Goal: Task Accomplishment & Management: Manage account settings

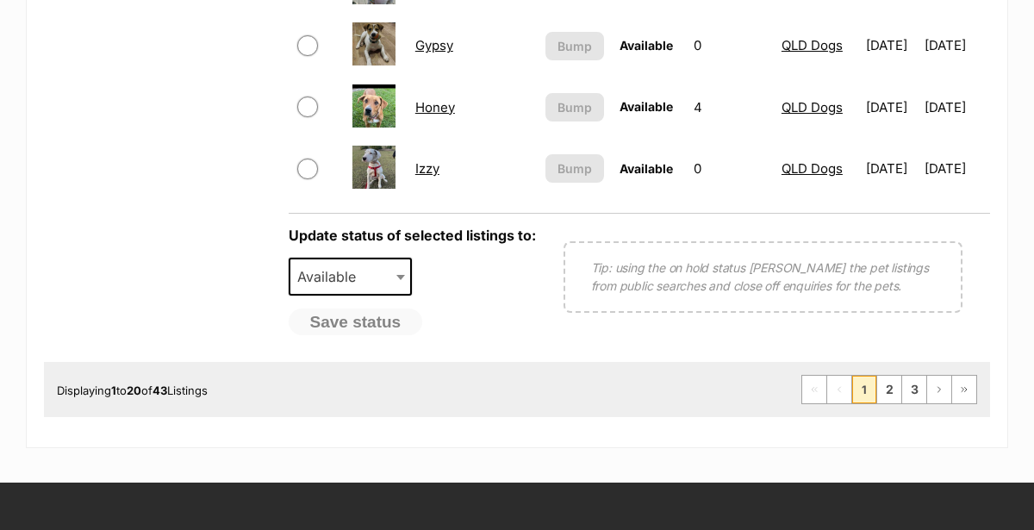
scroll to position [1526, 0]
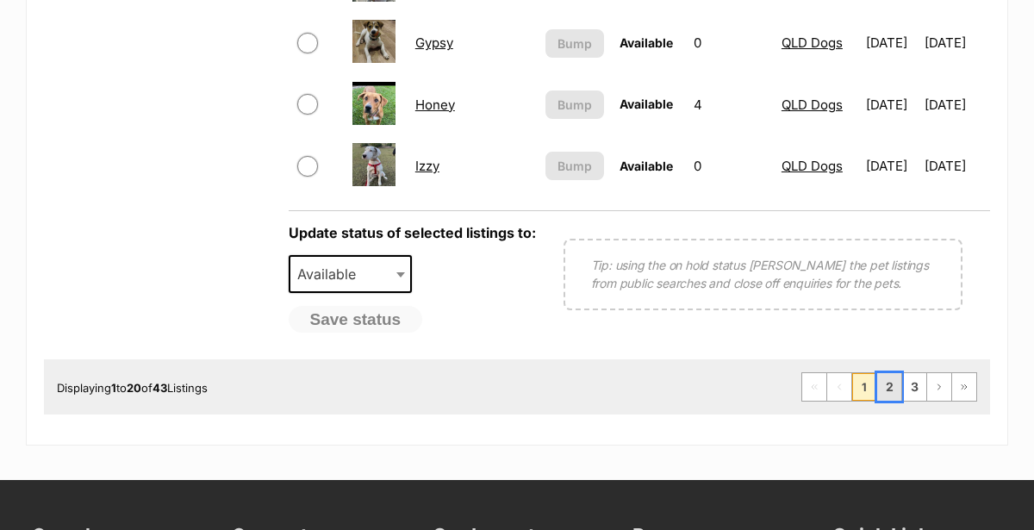
click at [890, 373] on link "2" at bounding box center [889, 387] width 24 height 28
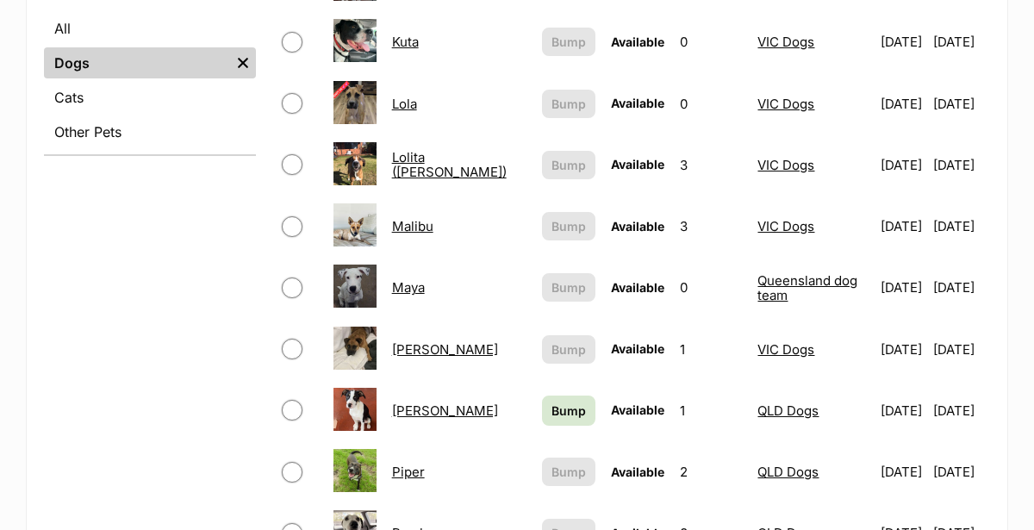
scroll to position [745, 0]
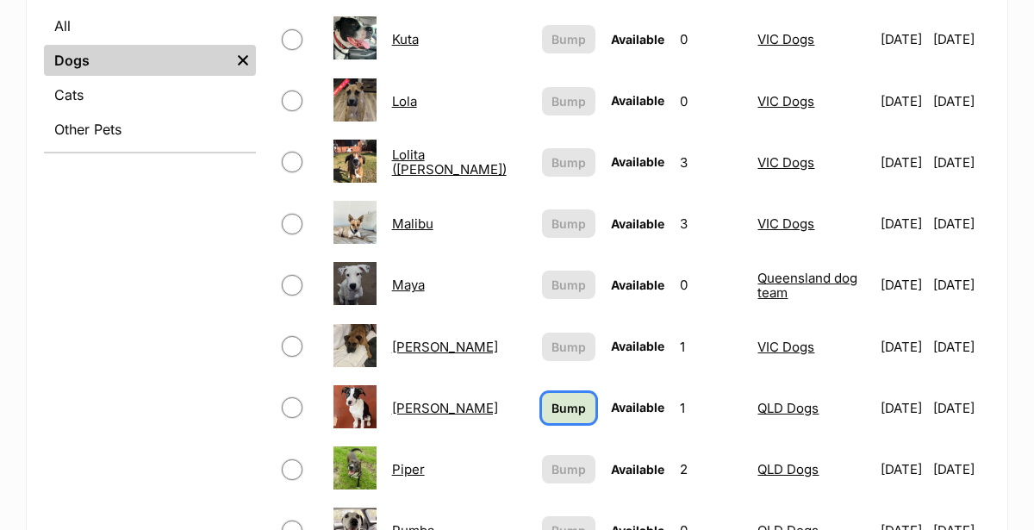
click at [552, 399] on span "Bump" at bounding box center [569, 408] width 34 height 18
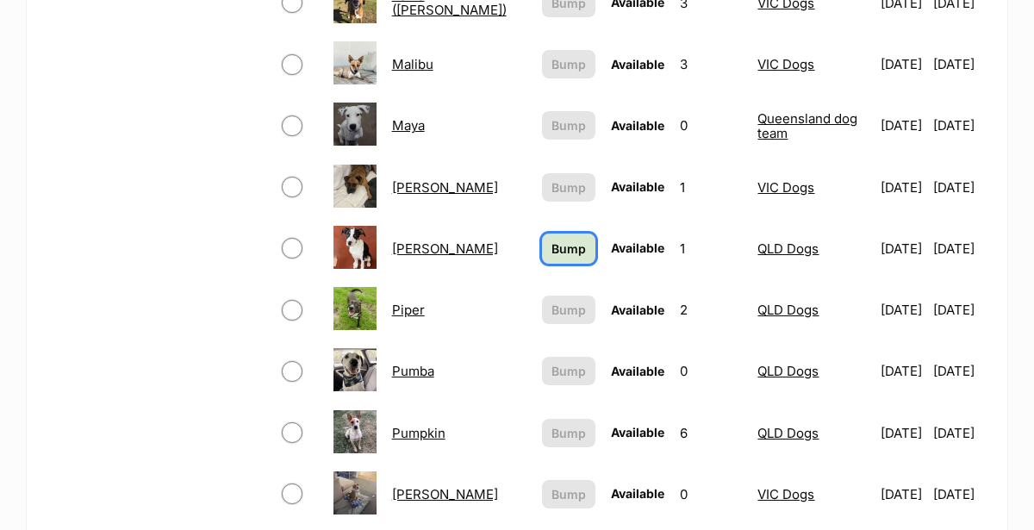
scroll to position [913, 0]
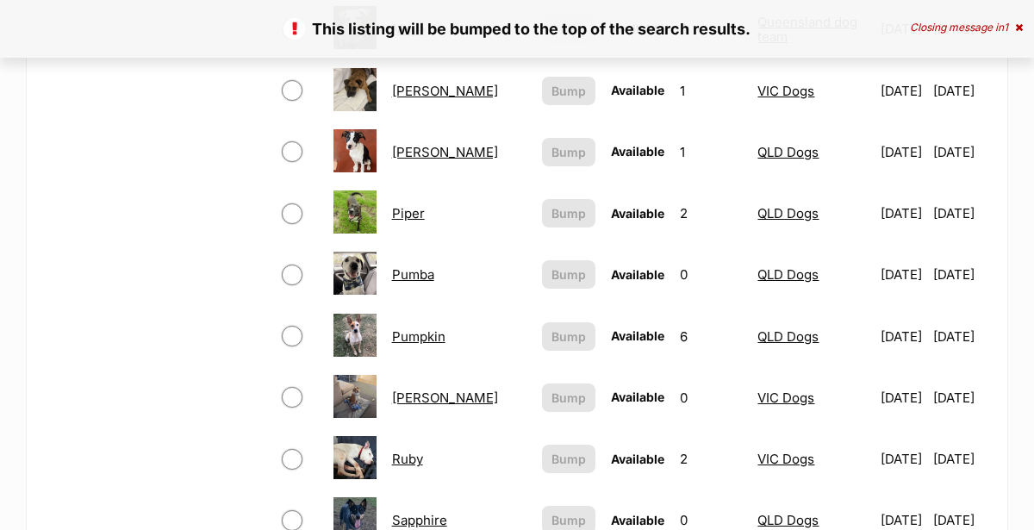
click at [420, 328] on link "Pumpkin" at bounding box center [418, 336] width 53 height 16
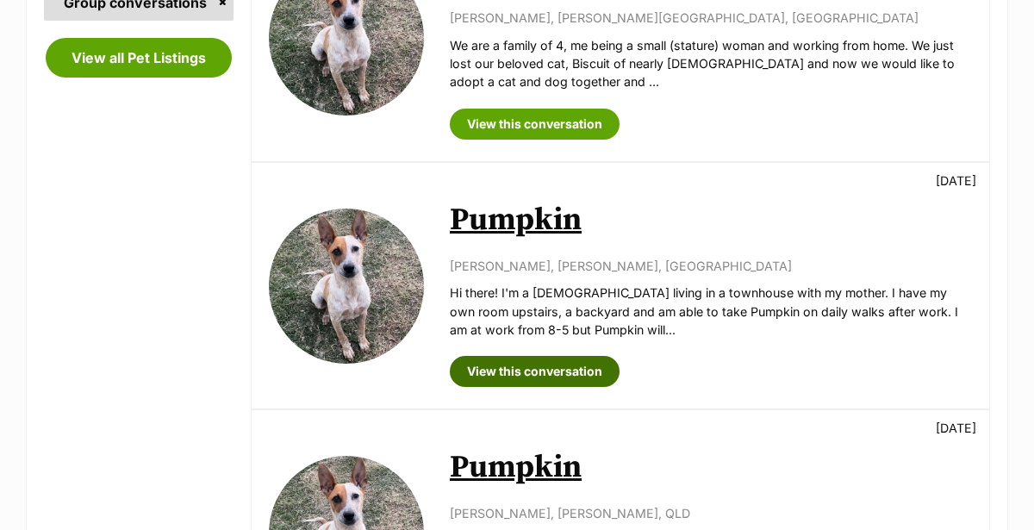
click at [498, 356] on link "View this conversation" at bounding box center [535, 371] width 170 height 31
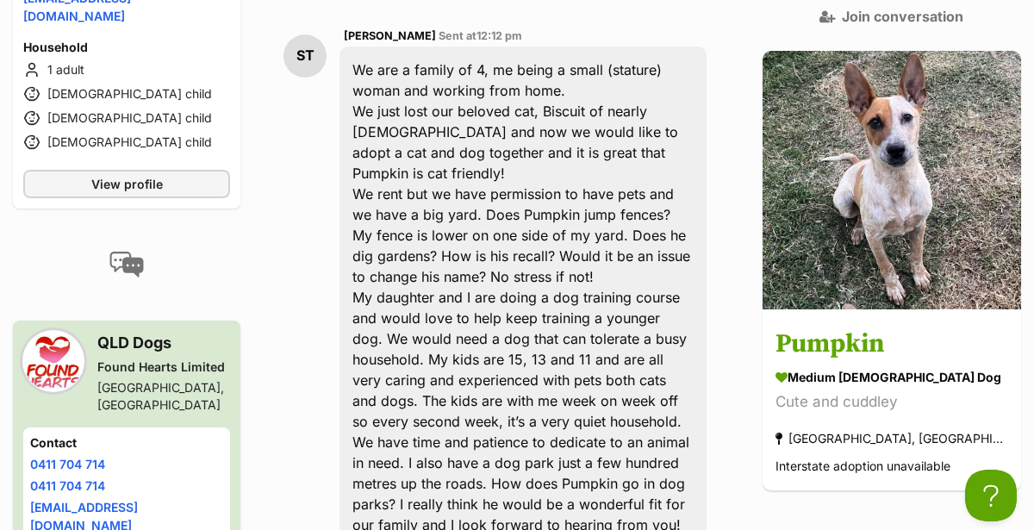
scroll to position [623, 0]
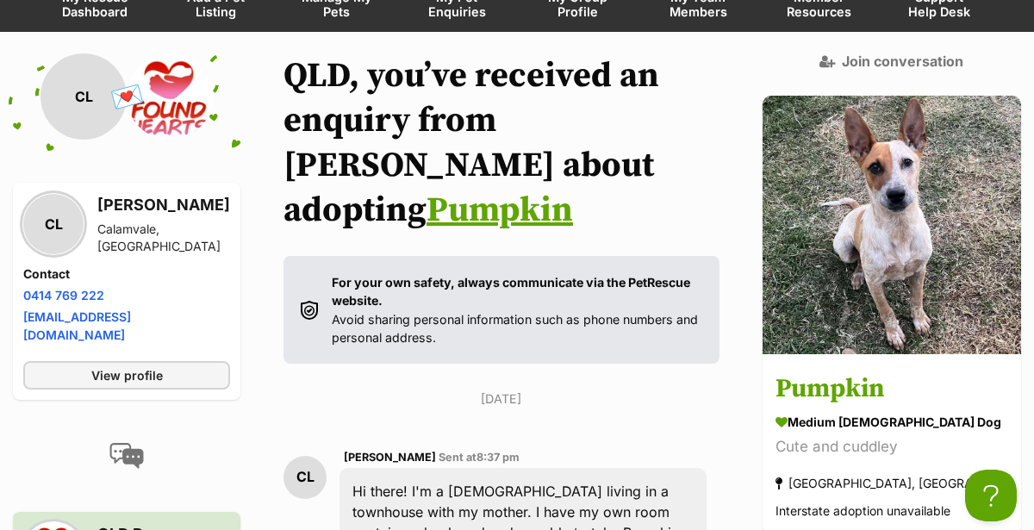
scroll to position [161, 0]
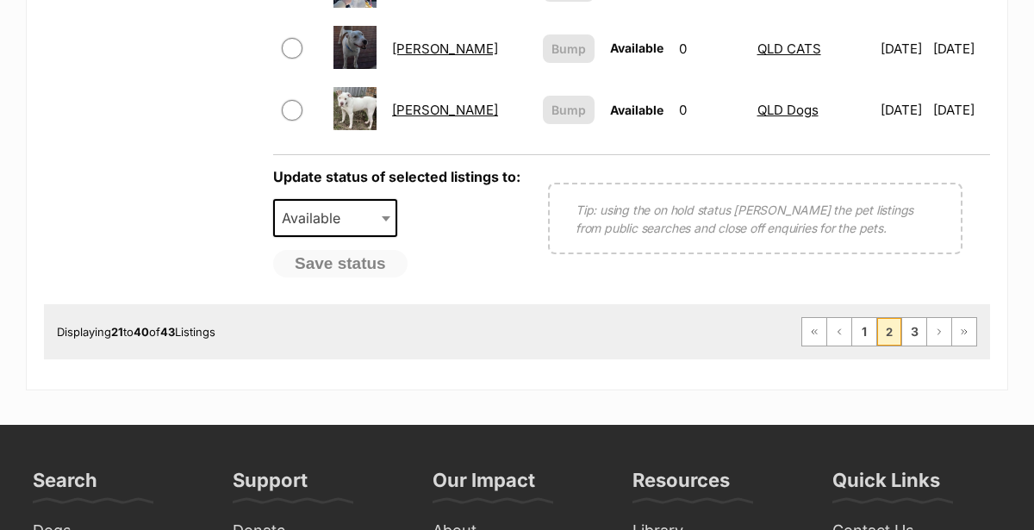
scroll to position [1597, 0]
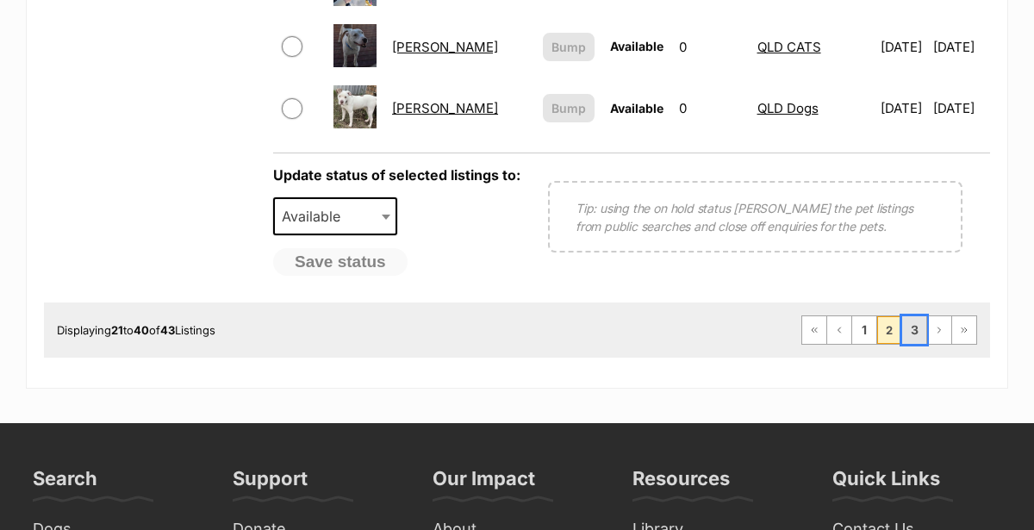
click at [911, 316] on link "3" at bounding box center [914, 330] width 24 height 28
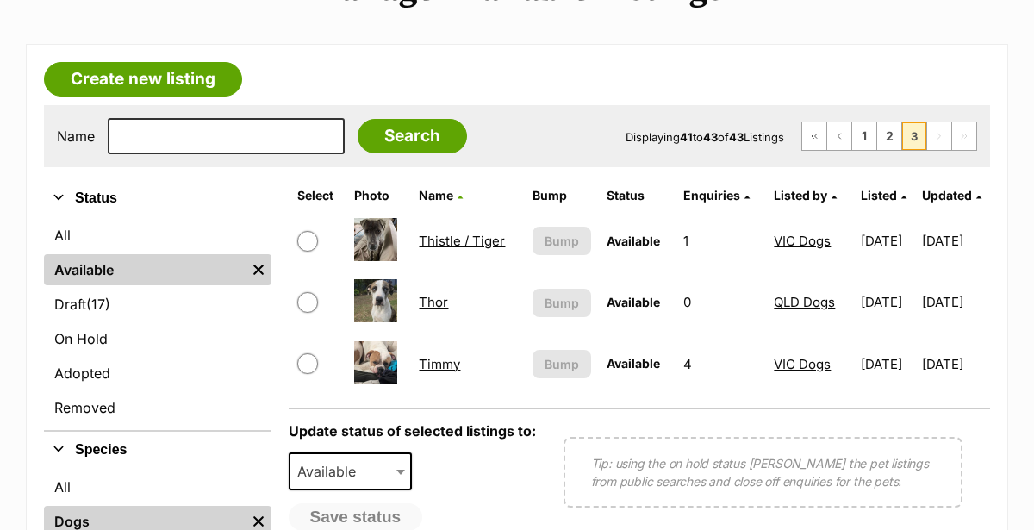
scroll to position [284, 0]
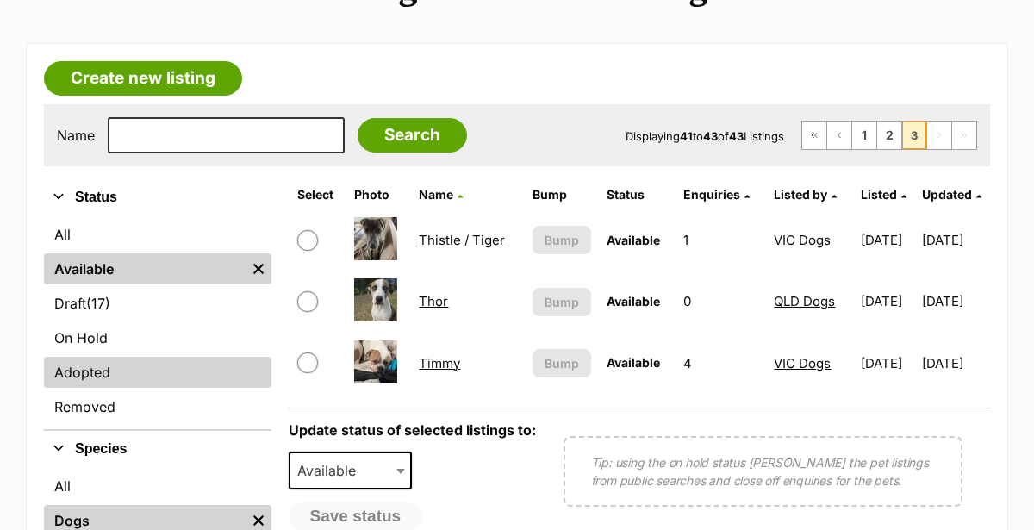
click at [73, 357] on link "Adopted" at bounding box center [158, 372] width 228 height 31
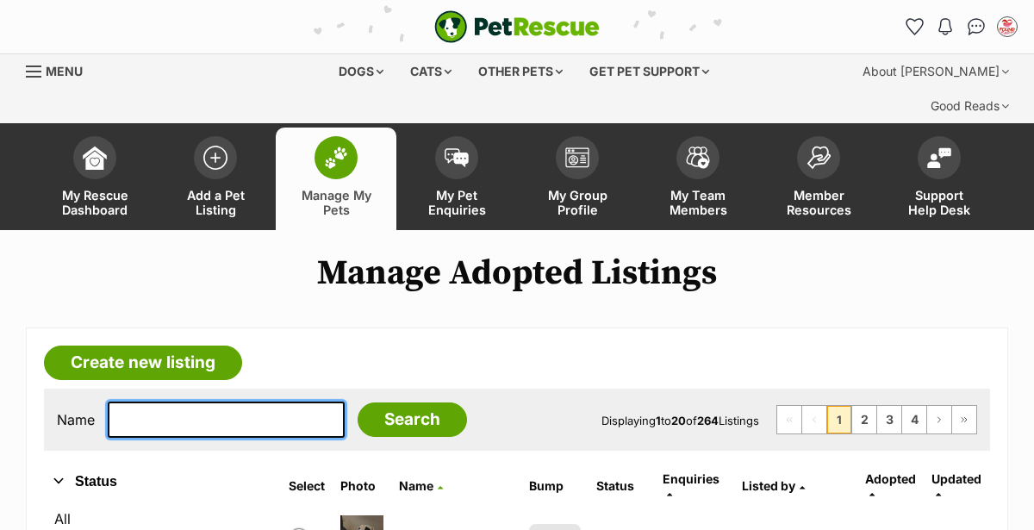
click at [142, 402] on input "text" at bounding box center [226, 420] width 237 height 36
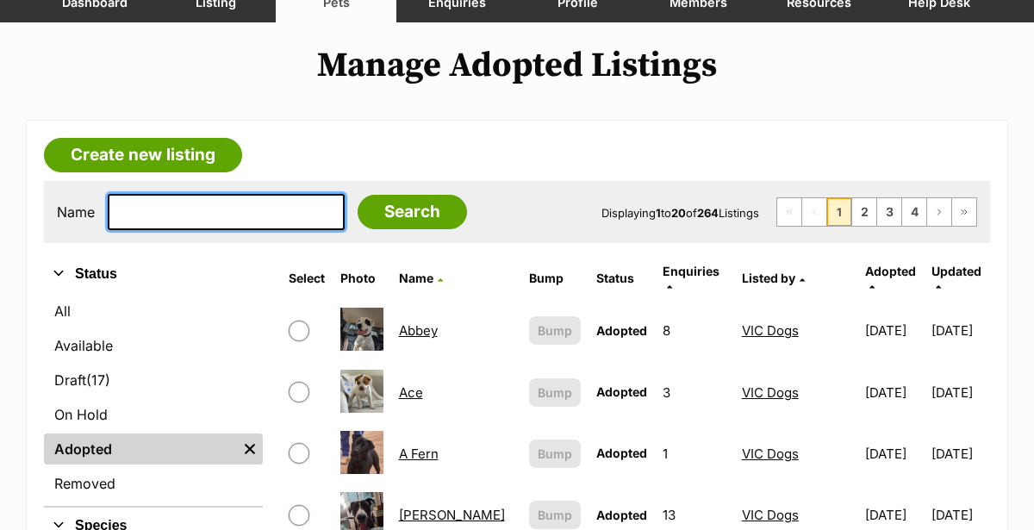
click at [131, 194] on input "text" at bounding box center [226, 212] width 237 height 36
type input "[PERSON_NAME]"
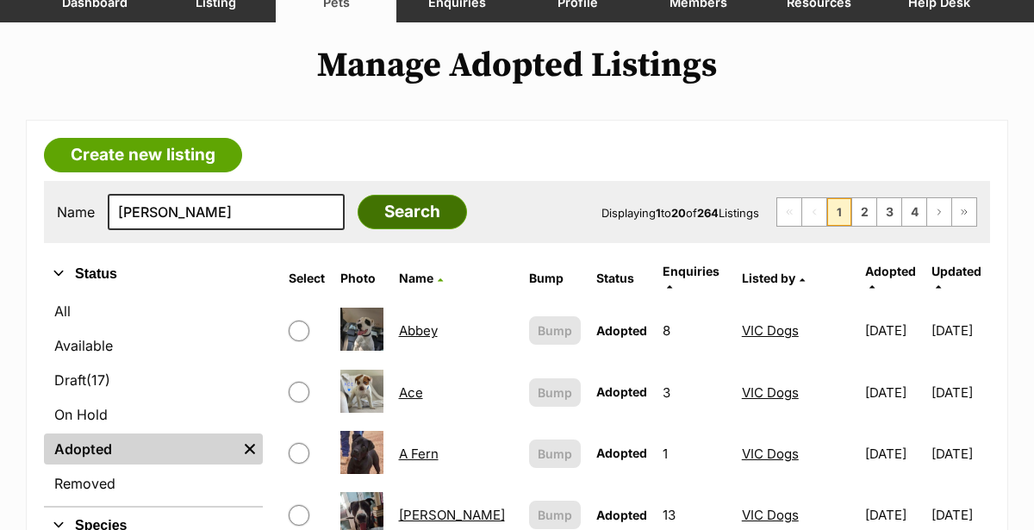
click at [382, 195] on input "Search" at bounding box center [412, 212] width 109 height 34
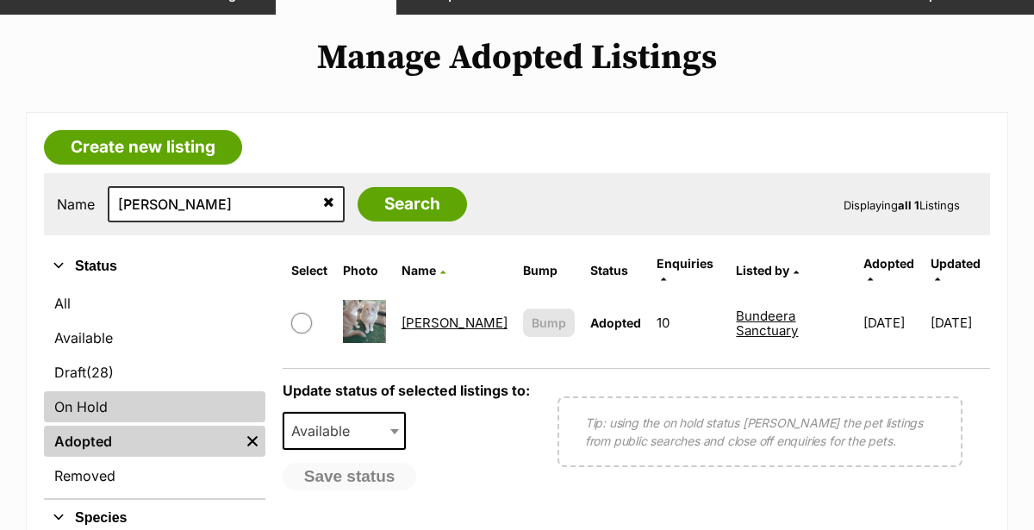
click at [79, 391] on link "On Hold" at bounding box center [155, 406] width 222 height 31
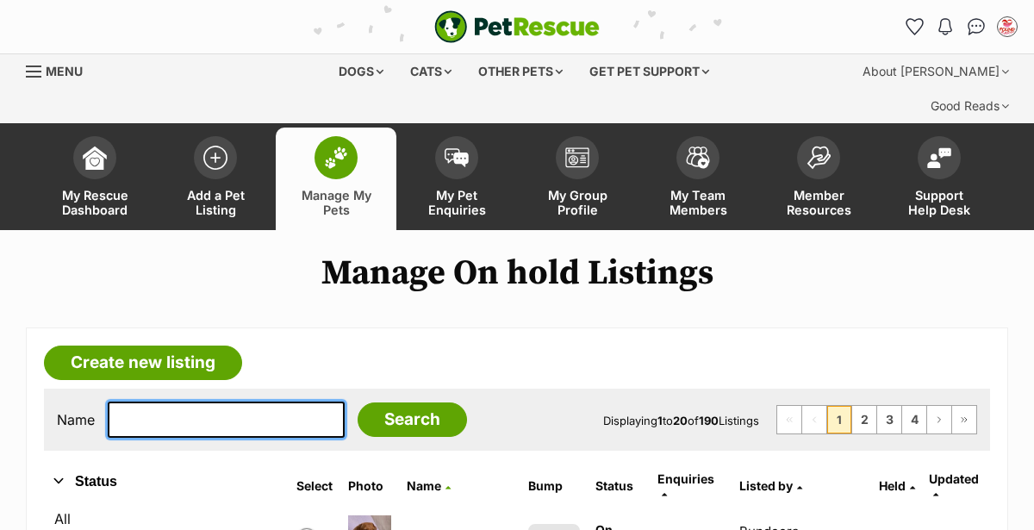
click at [167, 402] on input "text" at bounding box center [226, 420] width 237 height 36
type input "tommy"
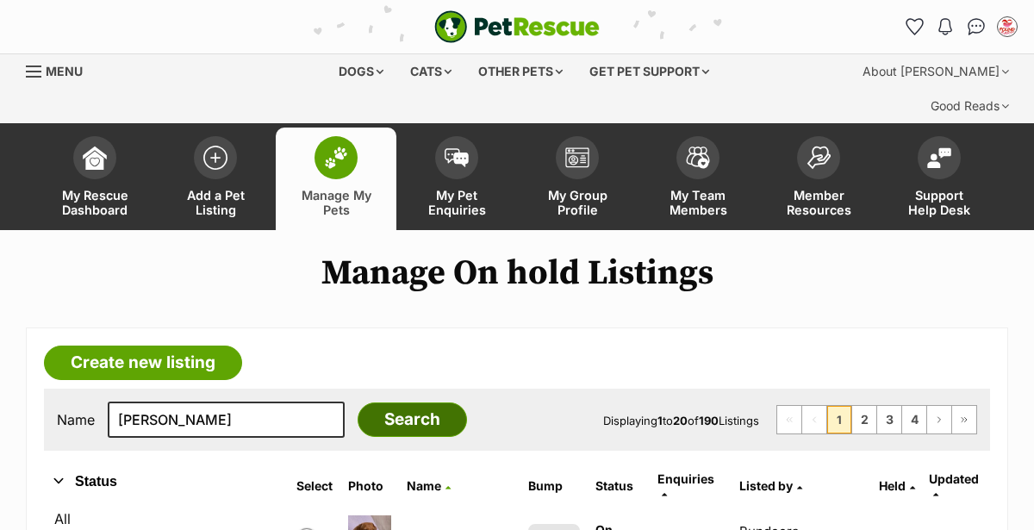
click at [378, 403] on input "Search" at bounding box center [412, 420] width 109 height 34
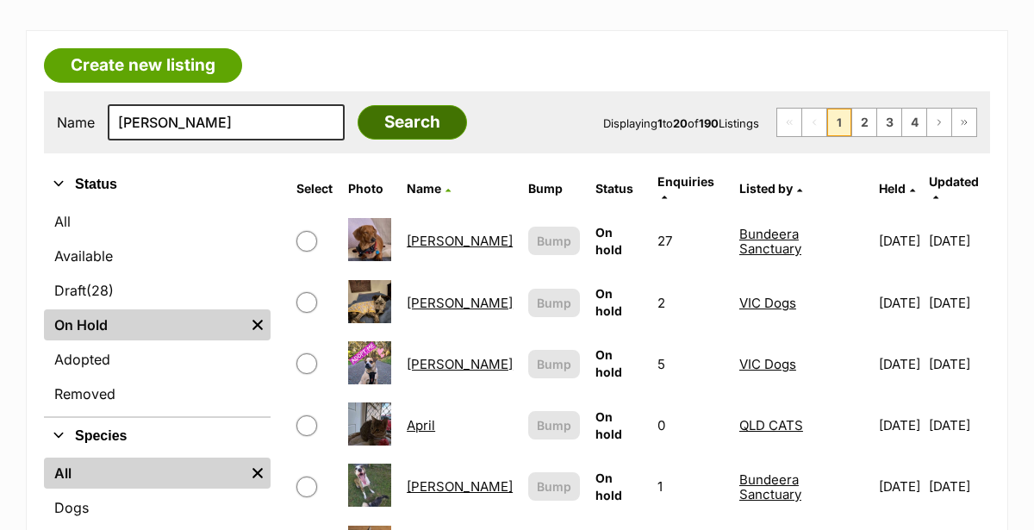
scroll to position [300, 0]
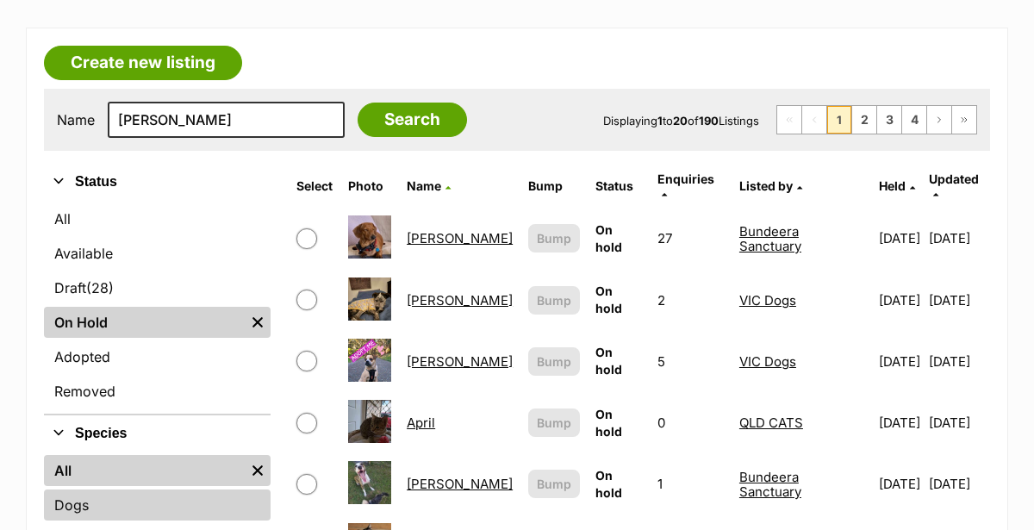
click at [83, 490] on link "Dogs" at bounding box center [157, 505] width 227 height 31
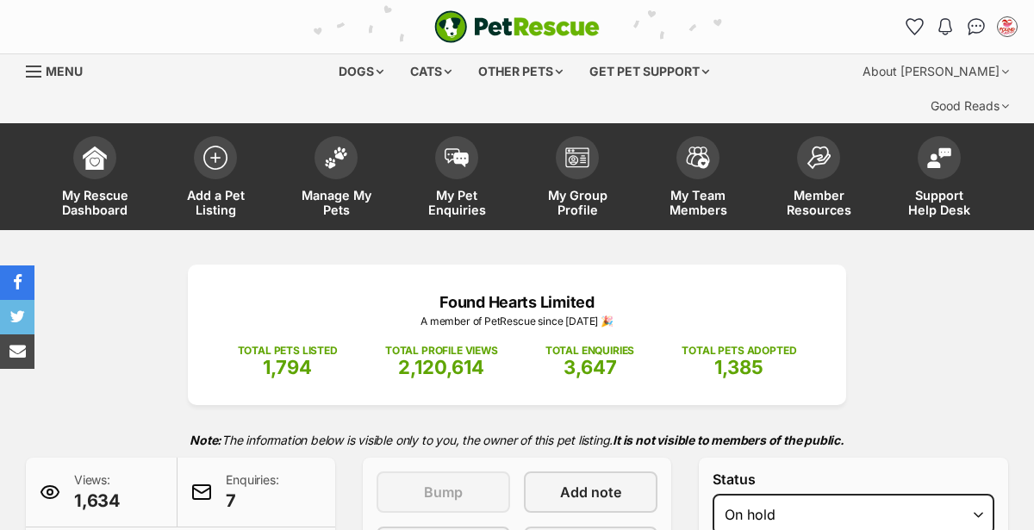
scroll to position [212, 0]
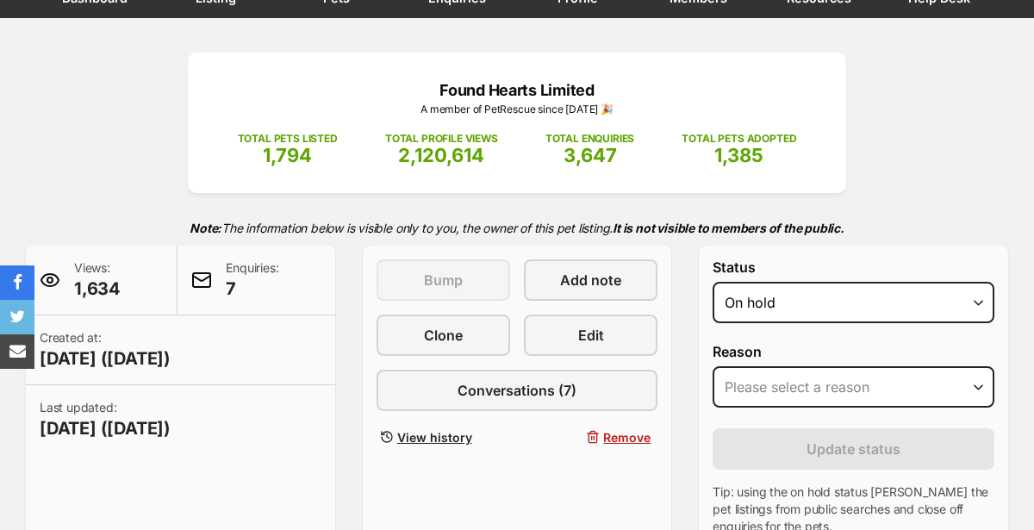
select select "active"
click at [713, 282] on select "Draft - not available as listing has enquires Available On hold Adopted" at bounding box center [854, 302] width 282 height 41
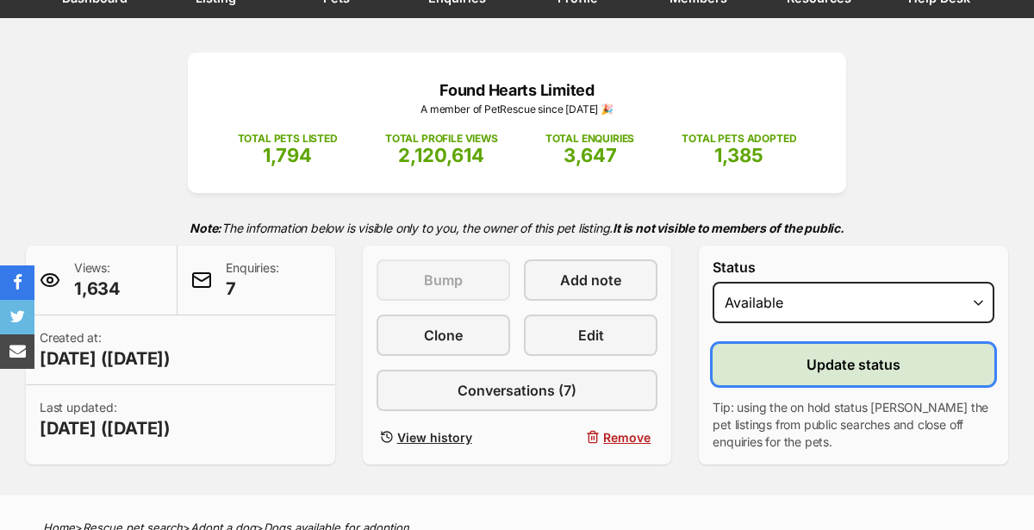
click at [765, 344] on button "Update status" at bounding box center [854, 364] width 282 height 41
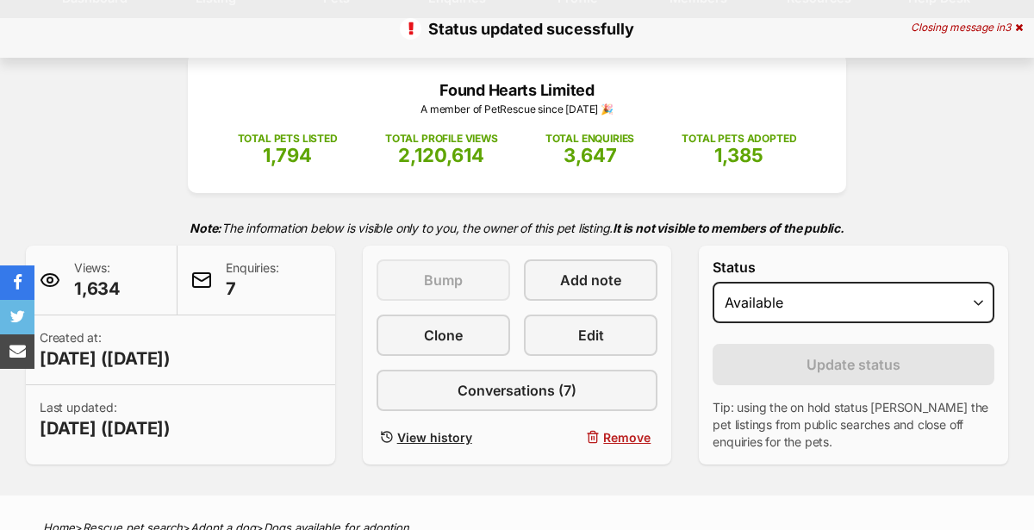
scroll to position [0, 0]
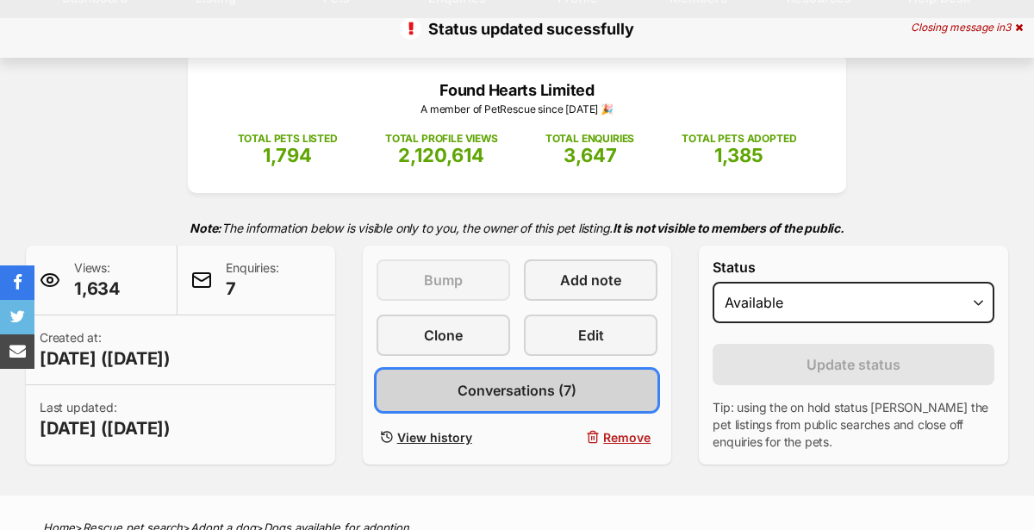
click at [546, 370] on link "Conversations (7)" at bounding box center [518, 390] width 282 height 41
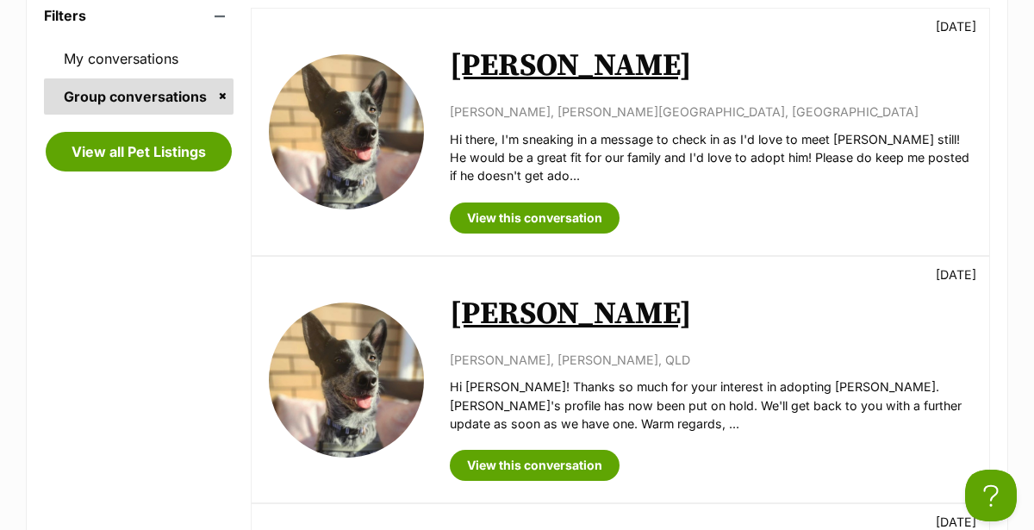
scroll to position [427, 0]
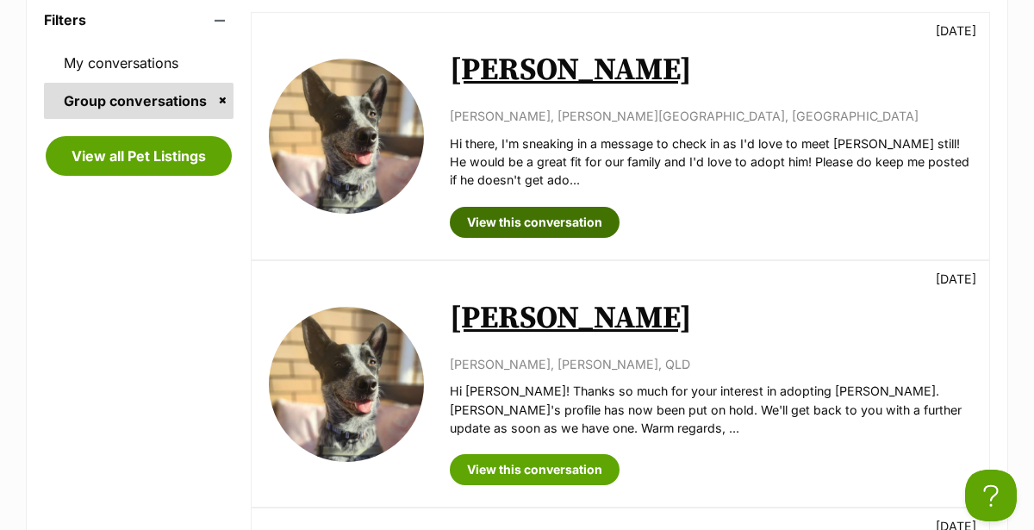
click at [484, 207] on link "View this conversation" at bounding box center [535, 222] width 170 height 31
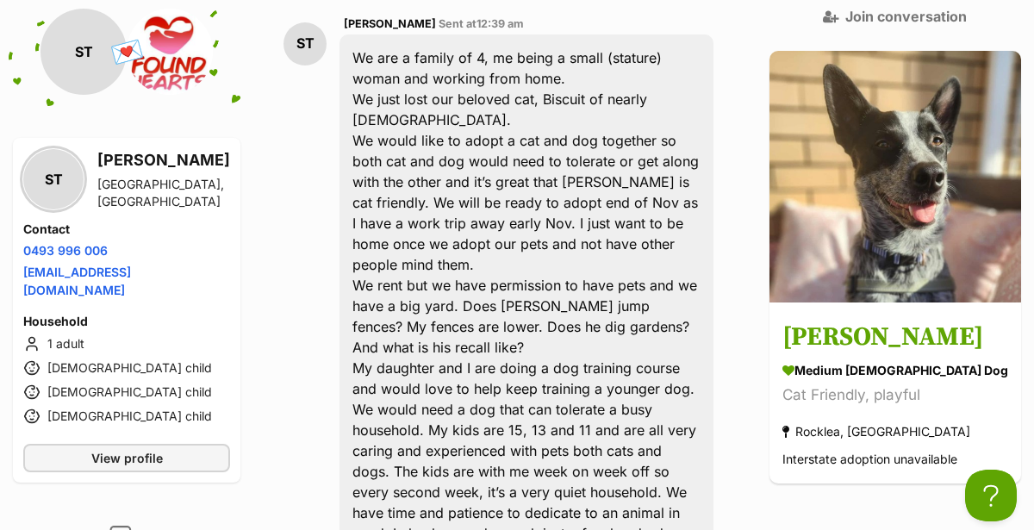
scroll to position [634, 0]
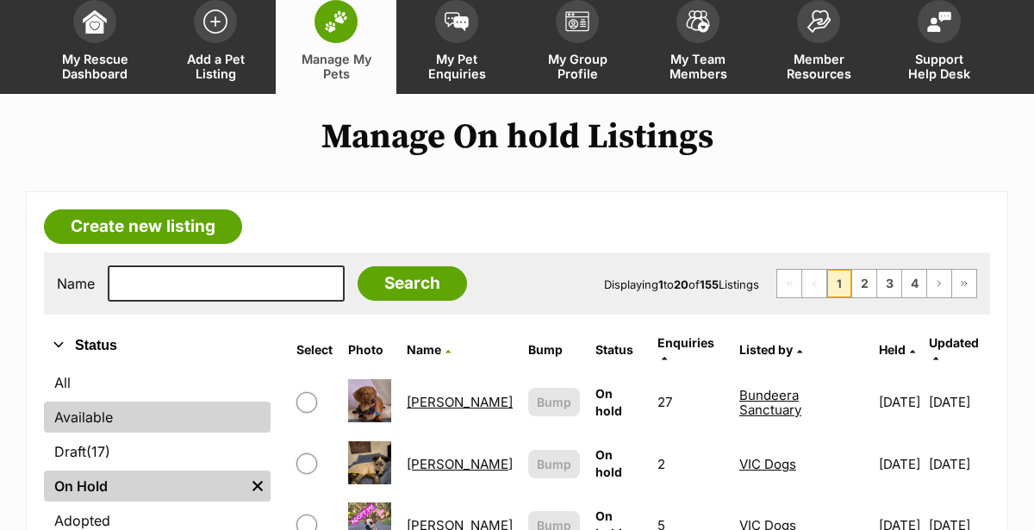
click at [83, 402] on link "Available" at bounding box center [157, 417] width 227 height 31
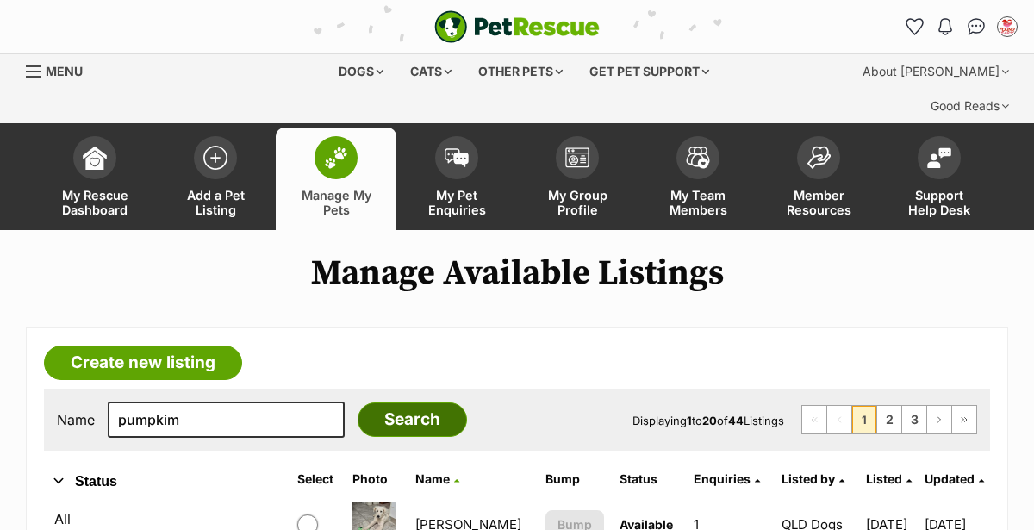
type input "pumpkim"
click at [384, 403] on input "Search" at bounding box center [412, 420] width 109 height 34
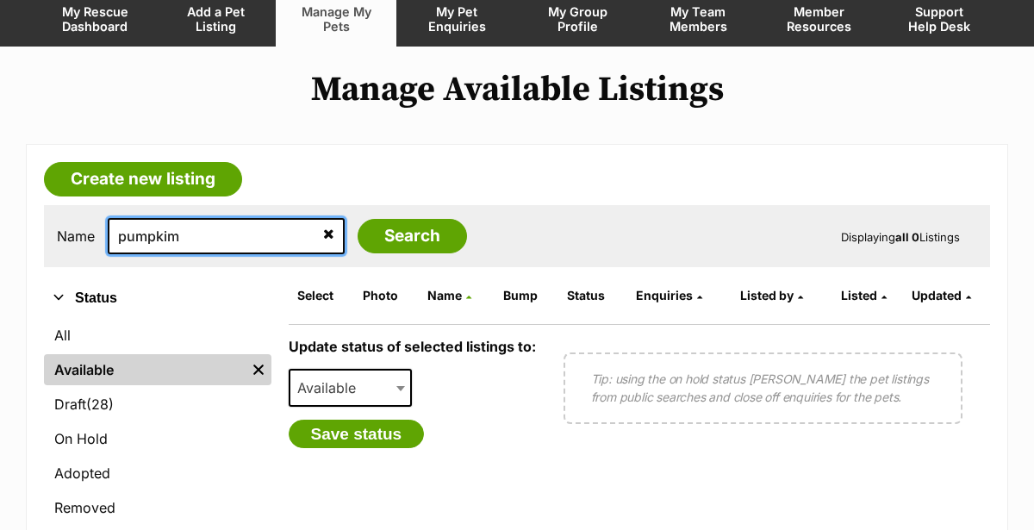
click at [190, 218] on input "pumpkim" at bounding box center [226, 236] width 237 height 36
type input "pumpkin"
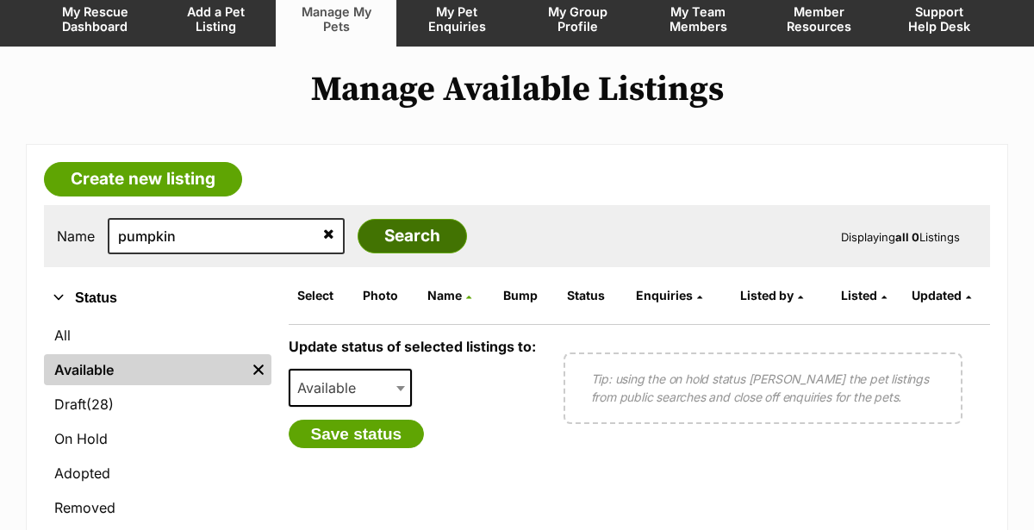
click at [381, 219] on input "Search" at bounding box center [412, 236] width 109 height 34
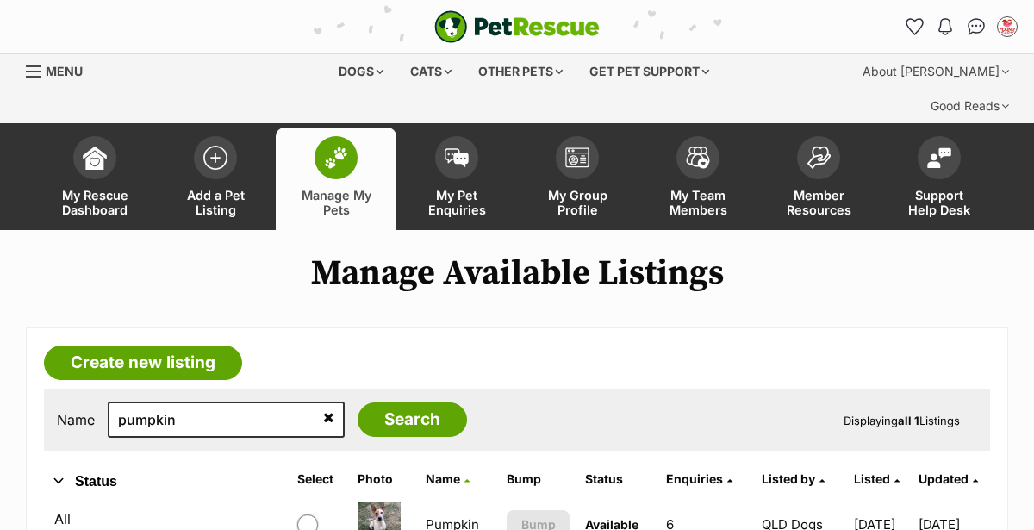
click at [437, 516] on link "Pumpkin" at bounding box center [452, 524] width 53 height 16
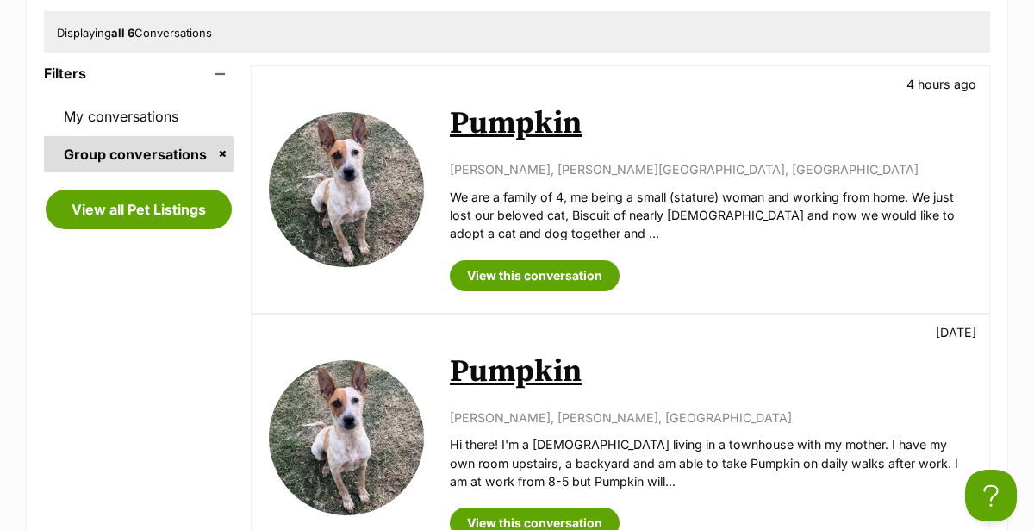
scroll to position [420, 0]
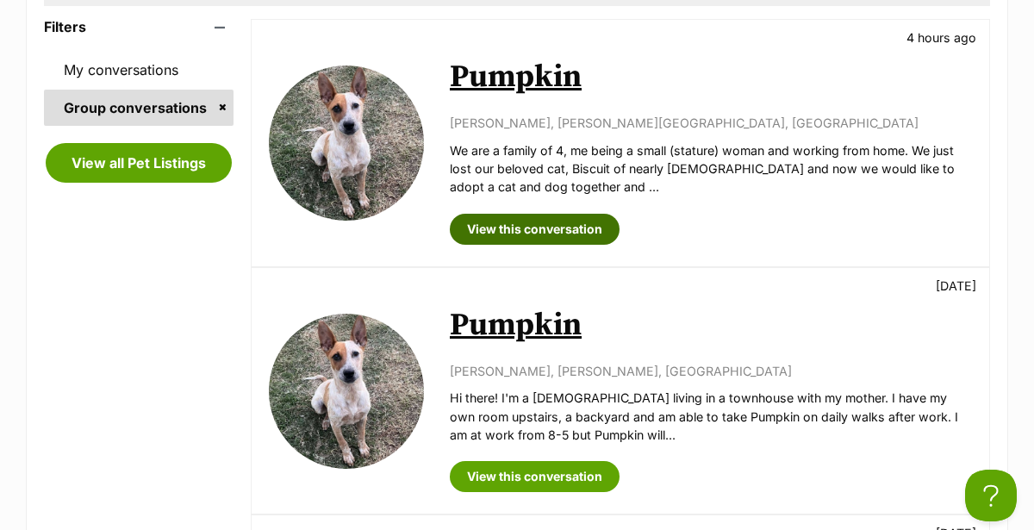
click at [496, 214] on link "View this conversation" at bounding box center [535, 229] width 170 height 31
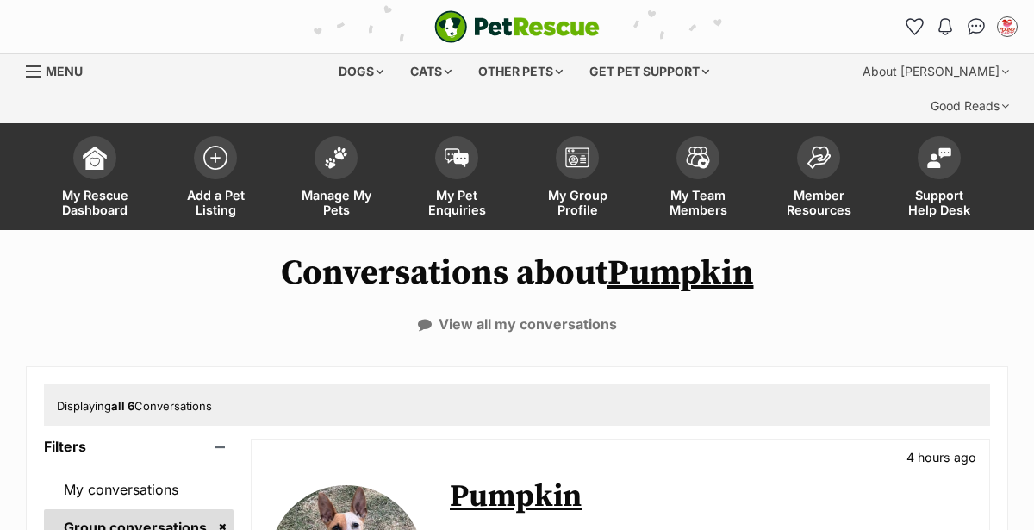
scroll to position [420, 0]
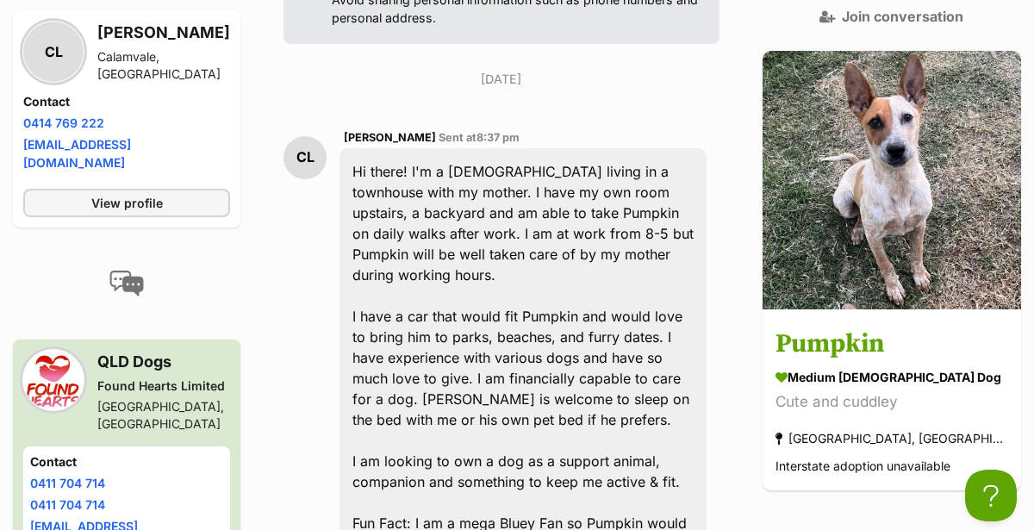
scroll to position [520, 0]
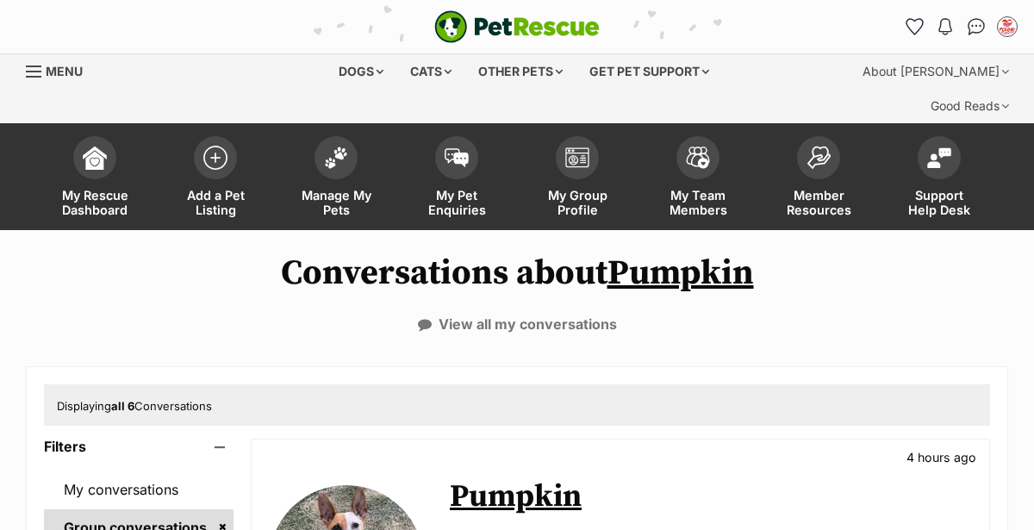
scroll to position [420, 0]
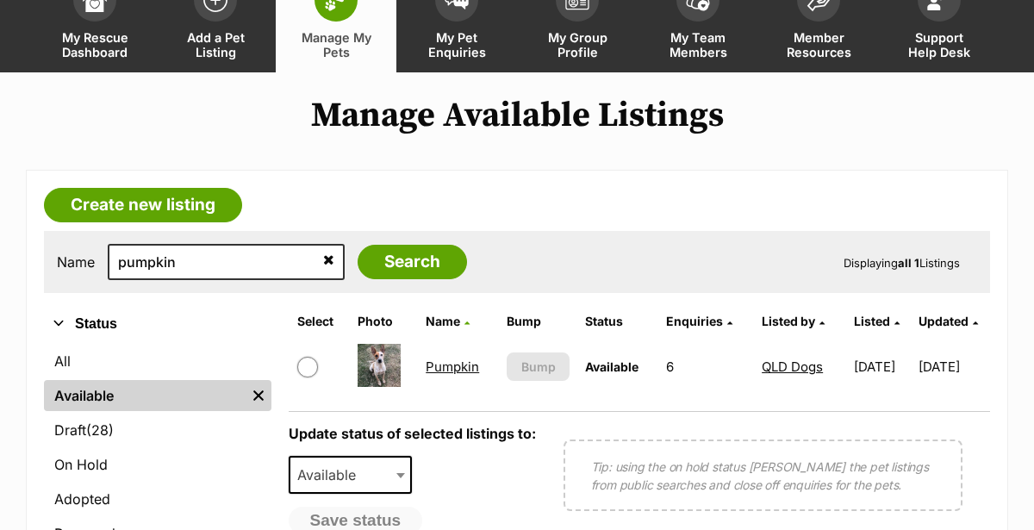
scroll to position [157, 0]
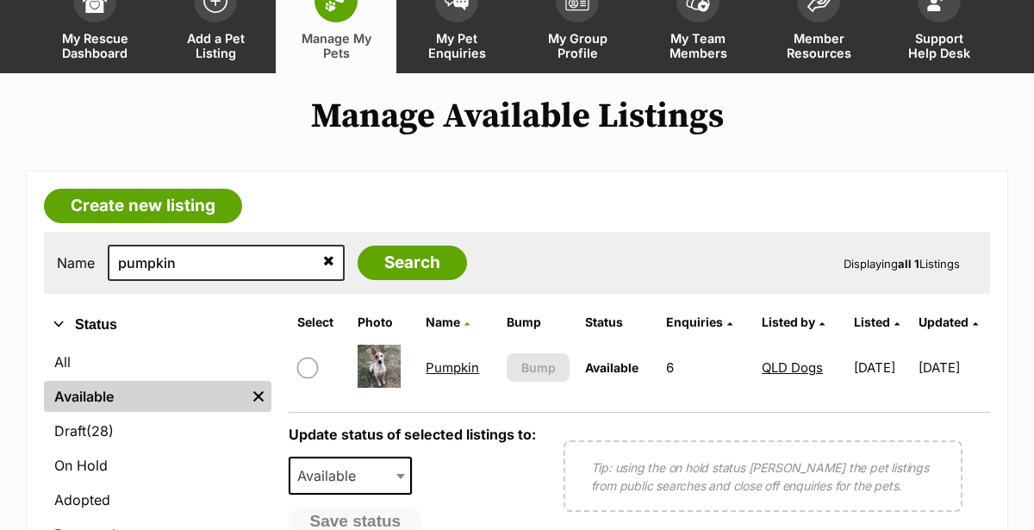
click at [323, 253] on icon at bounding box center [328, 260] width 11 height 14
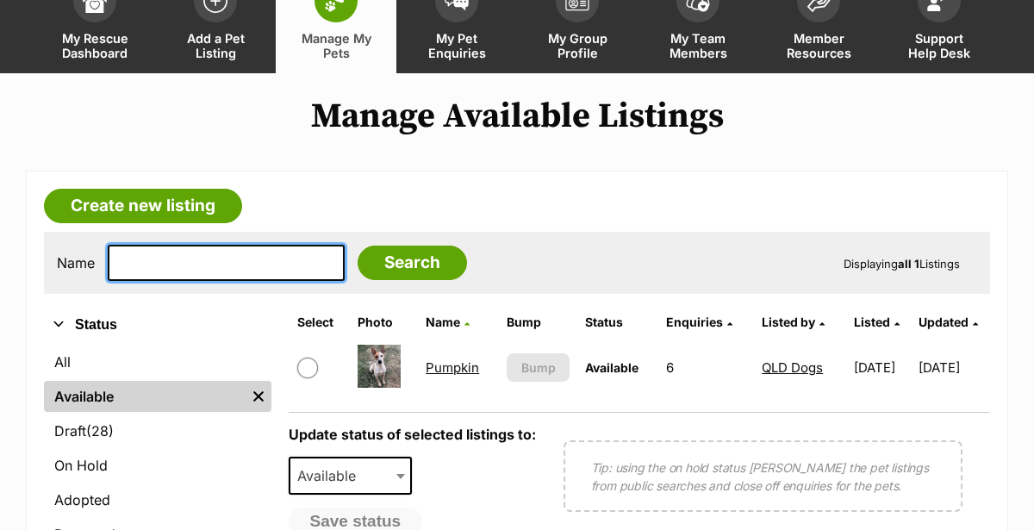
click at [137, 245] on input "text" at bounding box center [226, 263] width 237 height 36
type input "tomm"
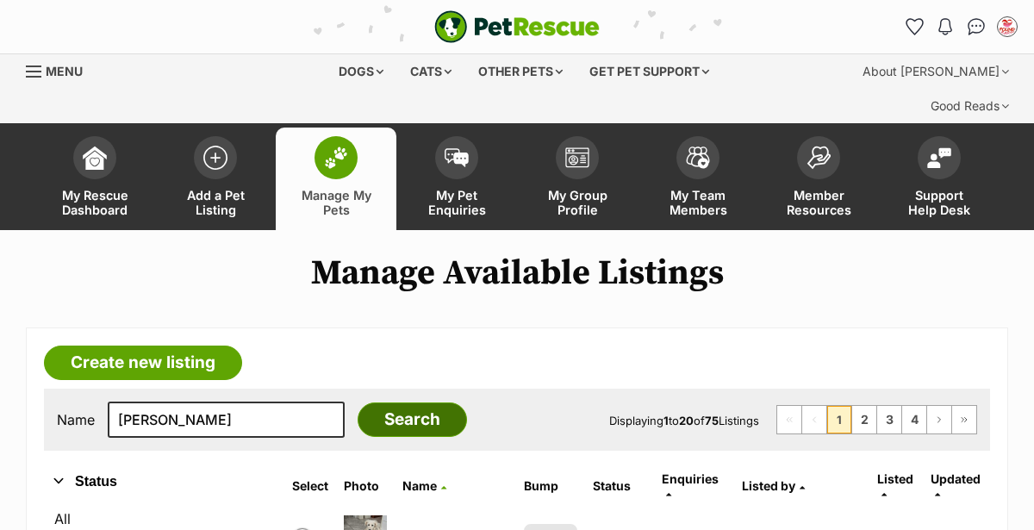
type input "[PERSON_NAME]"
click at [371, 403] on input "Search" at bounding box center [412, 420] width 109 height 34
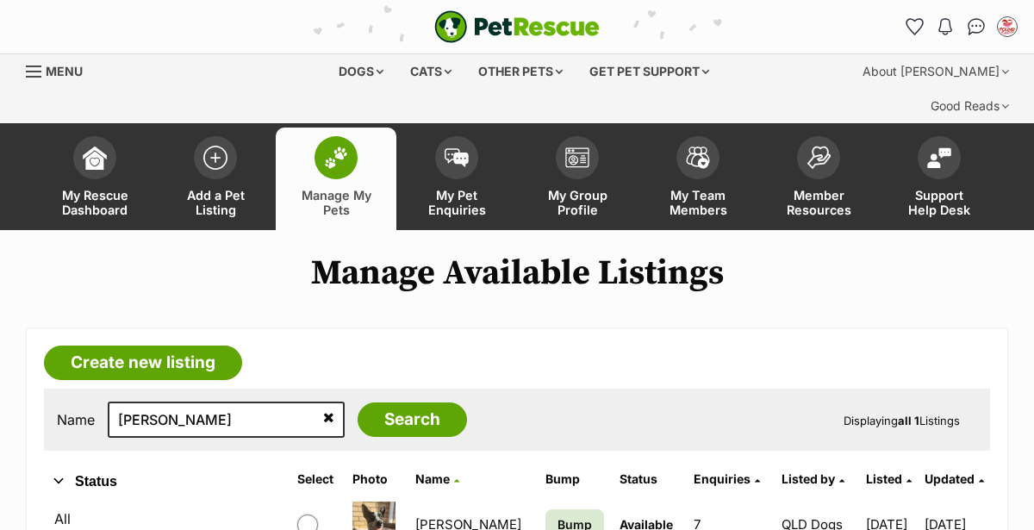
click at [431, 516] on link "Tommy" at bounding box center [468, 524] width 106 height 16
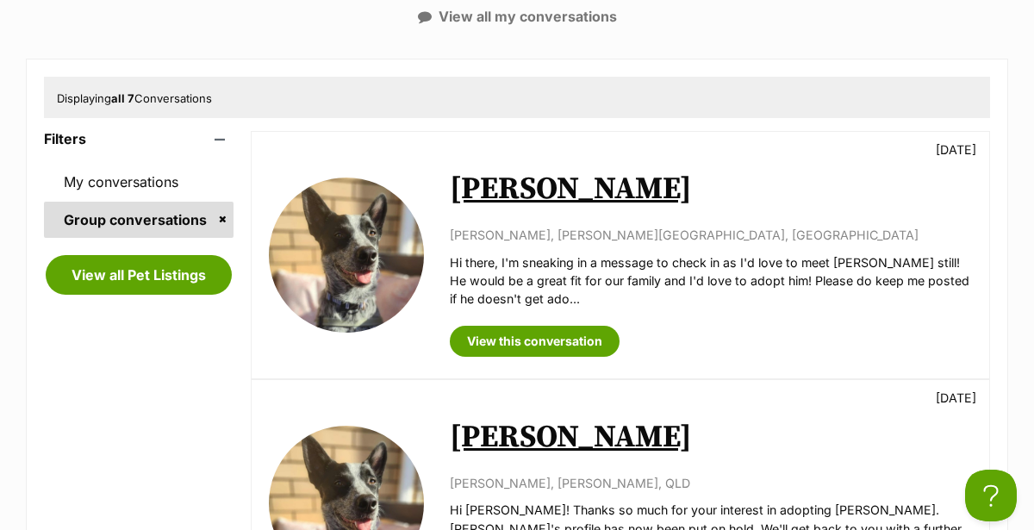
scroll to position [309, 0]
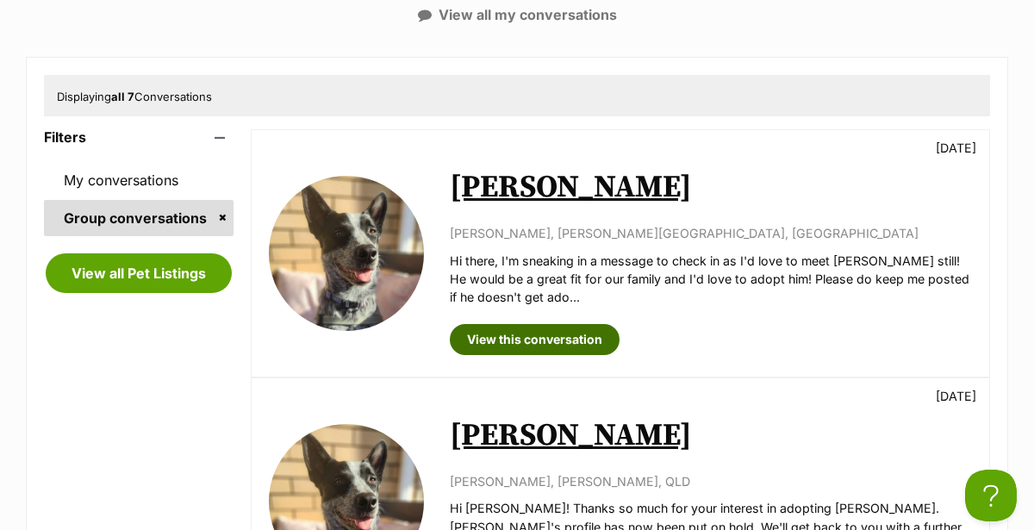
click at [485, 324] on link "View this conversation" at bounding box center [535, 339] width 170 height 31
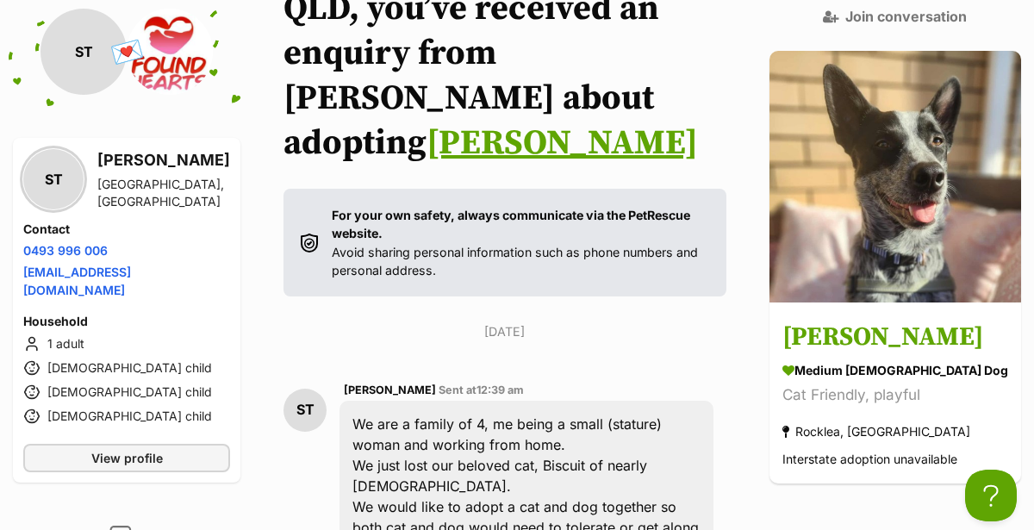
scroll to position [264, 0]
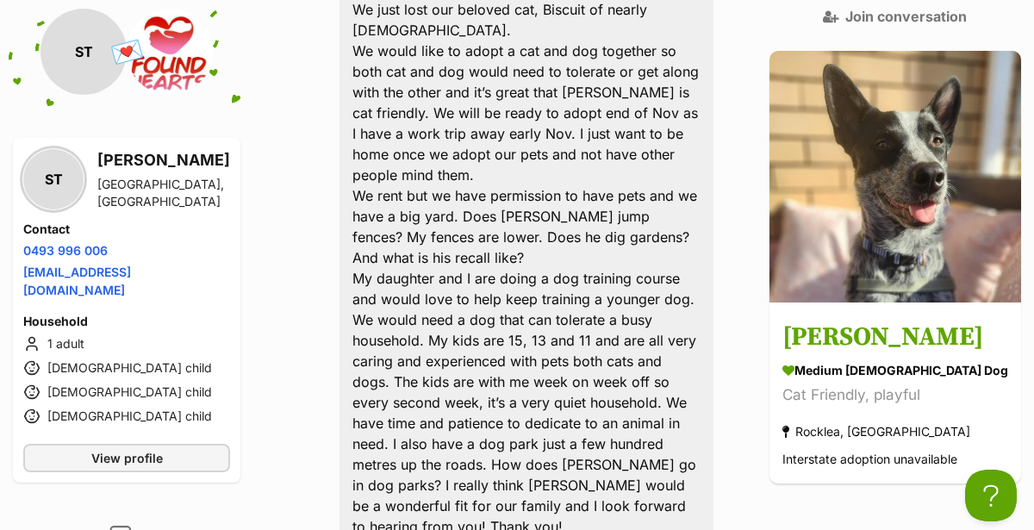
scroll to position [696, 0]
